Goal: Transaction & Acquisition: Purchase product/service

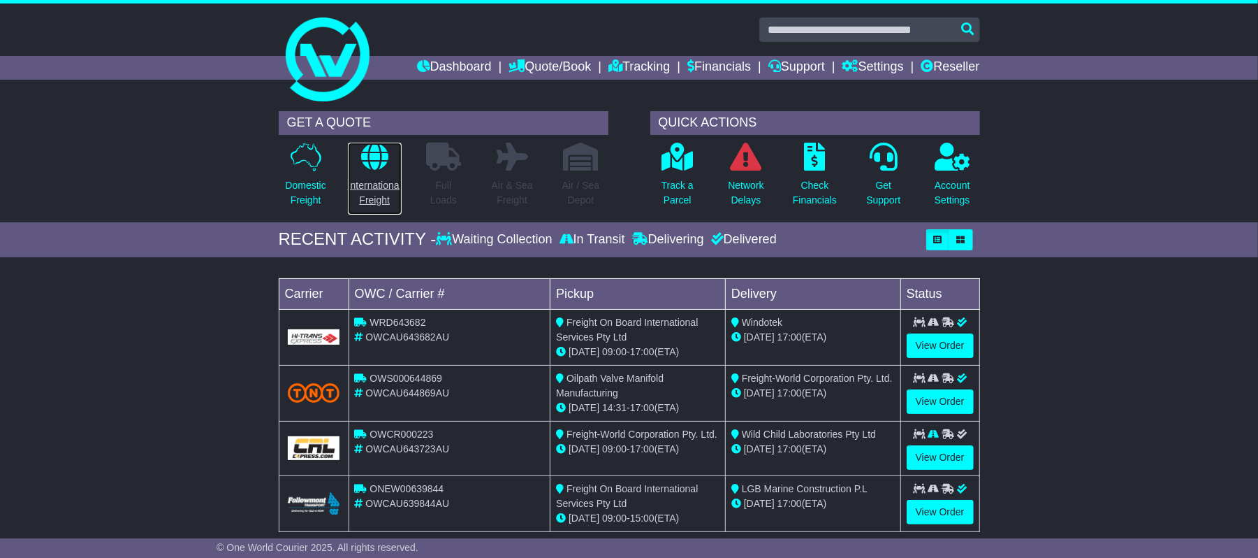
click at [386, 180] on p "International Freight" at bounding box center [375, 192] width 54 height 29
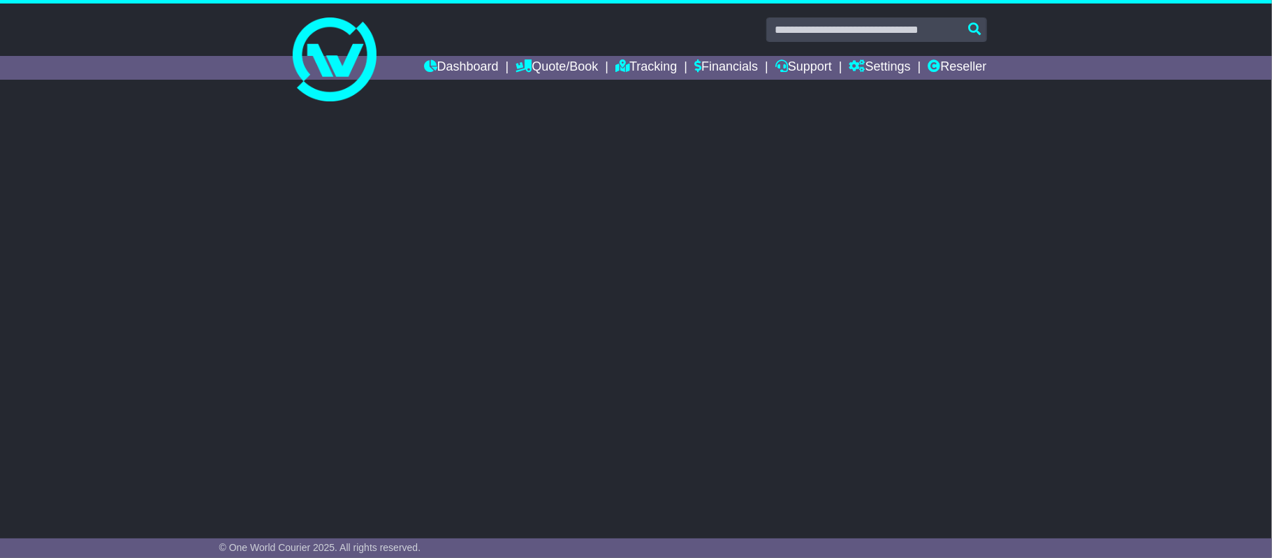
select select "**"
